Goal: Check status: Check status

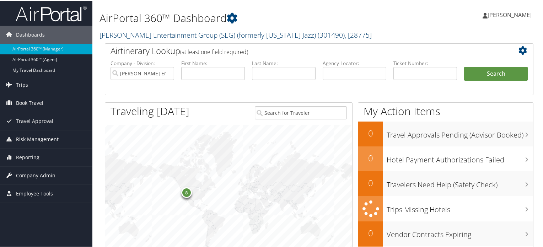
click at [205, 35] on link "Smith Entertainment Group (SEG) (formerly Utah Jazz) ( 301490 ) , [ 28775 ]" at bounding box center [235, 34] width 272 height 10
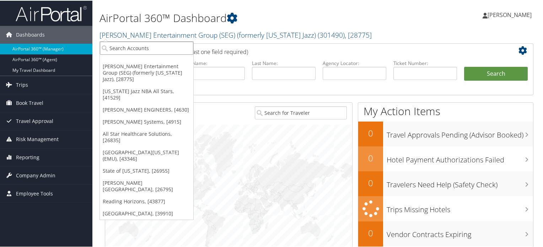
click at [132, 47] on input "search" at bounding box center [146, 47] width 93 height 13
type input "autoliv"
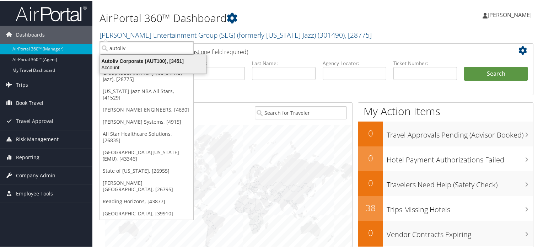
click at [163, 65] on div "Account" at bounding box center [153, 67] width 114 height 6
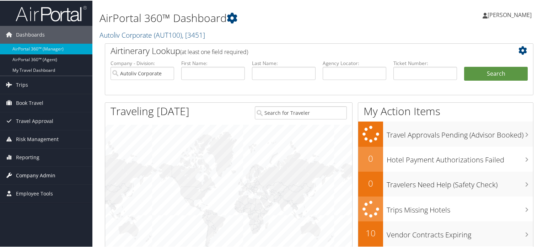
click at [41, 169] on span "Company Admin" at bounding box center [35, 175] width 39 height 18
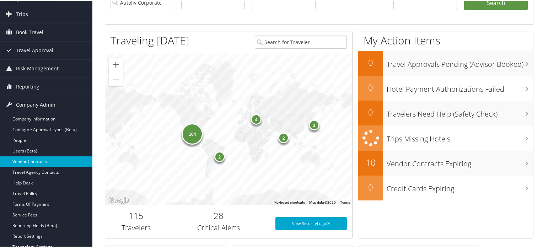
scroll to position [71, 0]
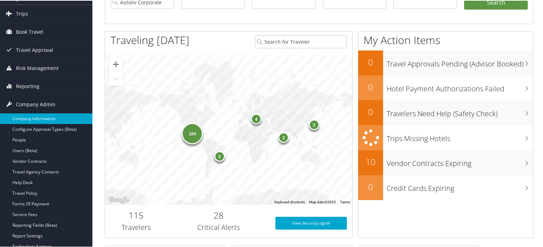
click at [37, 117] on link "Company Information" at bounding box center [46, 118] width 92 height 11
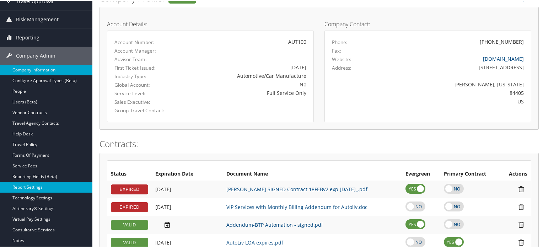
scroll to position [87, 0]
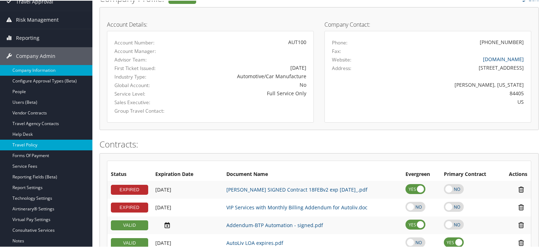
click at [31, 143] on link "Travel Policy" at bounding box center [46, 144] width 92 height 11
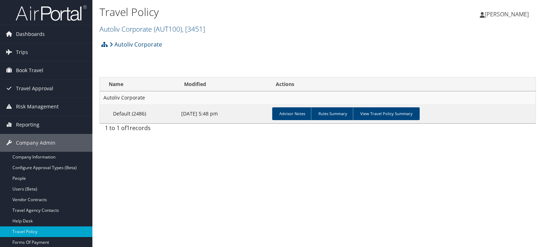
click at [381, 113] on link "View Travel Policy Summary" at bounding box center [386, 113] width 67 height 13
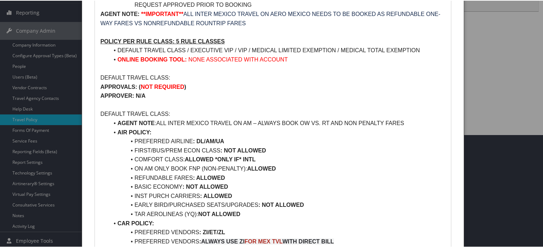
scroll to position [36, 0]
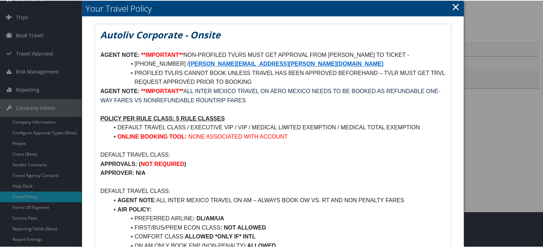
click at [456, 7] on link "×" at bounding box center [455, 6] width 8 height 14
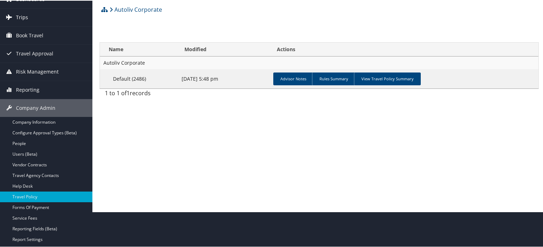
click at [30, 16] on link "Trips" at bounding box center [46, 17] width 92 height 18
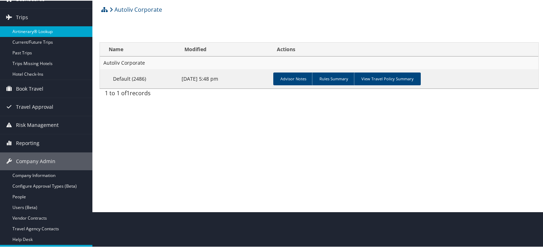
click at [48, 33] on link "Airtinerary® Lookup" at bounding box center [46, 31] width 92 height 11
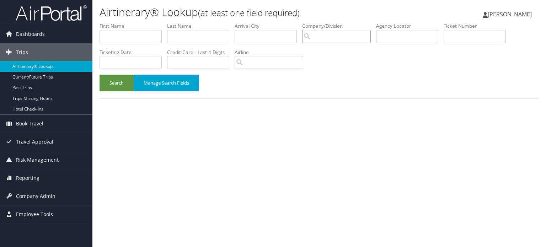
click at [342, 37] on input "search" at bounding box center [336, 36] width 69 height 13
click at [407, 36] on input "text" at bounding box center [407, 36] width 62 height 13
paste input "DM6XJ7"
type input "DM6XJ7"
click at [131, 83] on button "Search" at bounding box center [116, 83] width 34 height 17
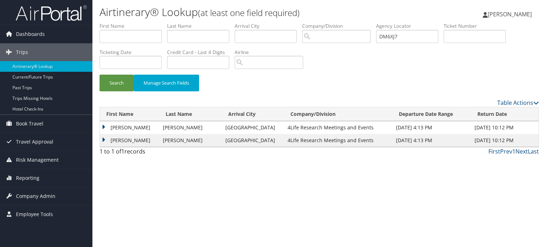
click at [105, 126] on td "ANGELICA" at bounding box center [129, 127] width 59 height 13
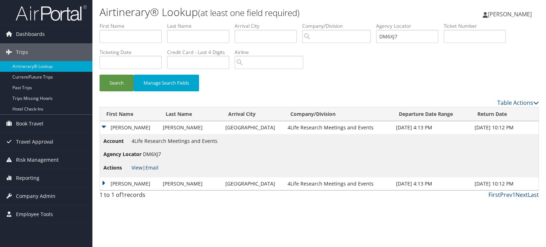
click at [135, 167] on link "View" at bounding box center [136, 167] width 11 height 7
click at [105, 128] on td "ANGELICA" at bounding box center [129, 127] width 59 height 13
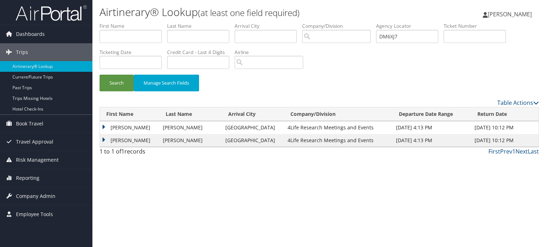
click at [103, 140] on td "IAN EVERETT" at bounding box center [129, 140] width 59 height 13
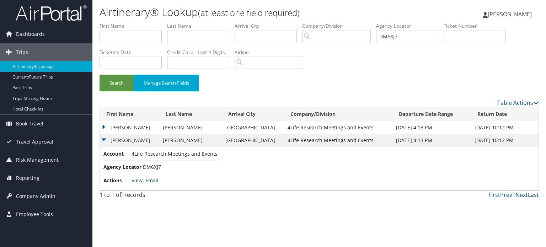
click at [139, 179] on link "View" at bounding box center [136, 180] width 11 height 7
click at [121, 82] on button "Search" at bounding box center [116, 83] width 34 height 17
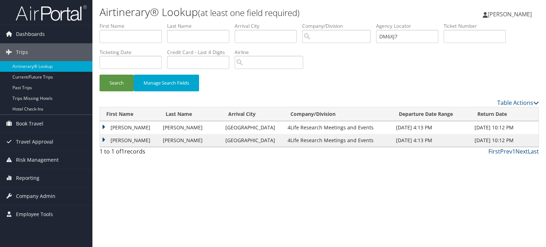
click at [104, 127] on td "ANGELICA" at bounding box center [129, 127] width 59 height 13
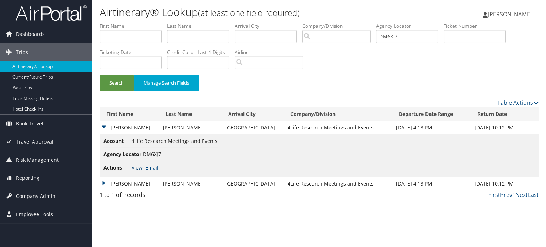
click at [135, 167] on link "View" at bounding box center [136, 167] width 11 height 7
click at [104, 126] on td "ANGELICA" at bounding box center [129, 127] width 59 height 13
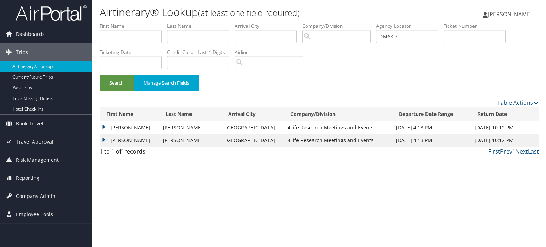
click at [101, 128] on td "ANGELICA" at bounding box center [129, 127] width 59 height 13
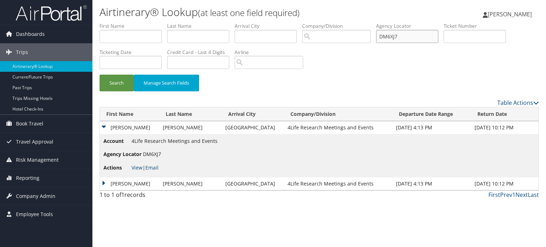
click at [390, 36] on input "DM6XJ7" at bounding box center [407, 36] width 62 height 13
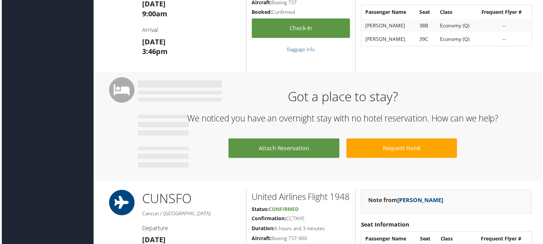
scroll to position [581, 0]
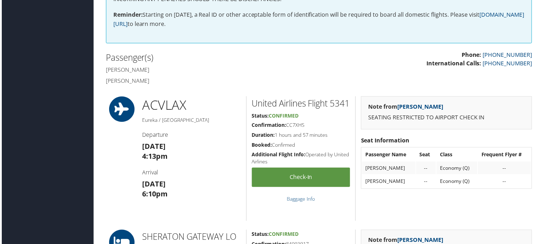
scroll to position [155, 0]
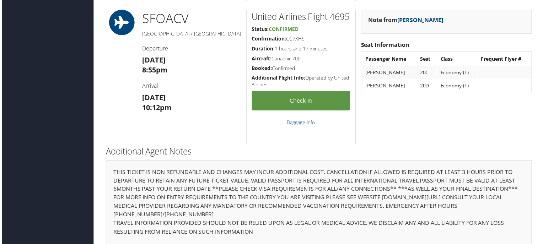
scroll to position [795, 0]
